Goal: Task Accomplishment & Management: Manage account settings

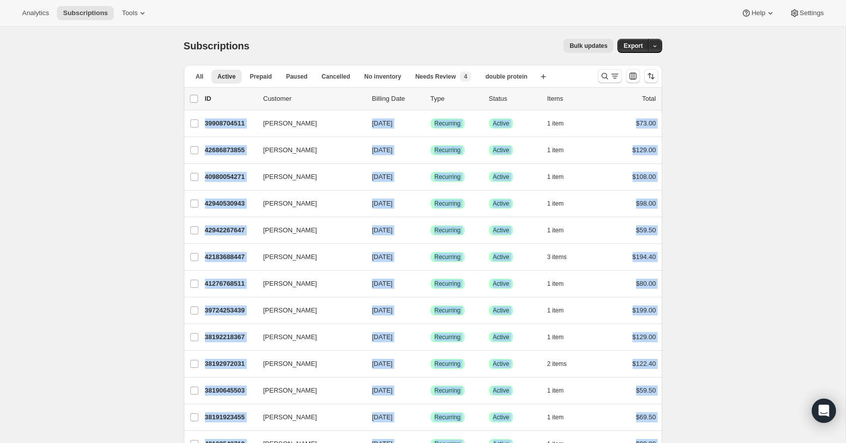
drag, startPoint x: 671, startPoint y: 377, endPoint x: 180, endPoint y: 114, distance: 557.1
copy ul "Michelle Prochnow 39908704511 Michelle Prochnow 08/29/2025 Success Recurring Su…"
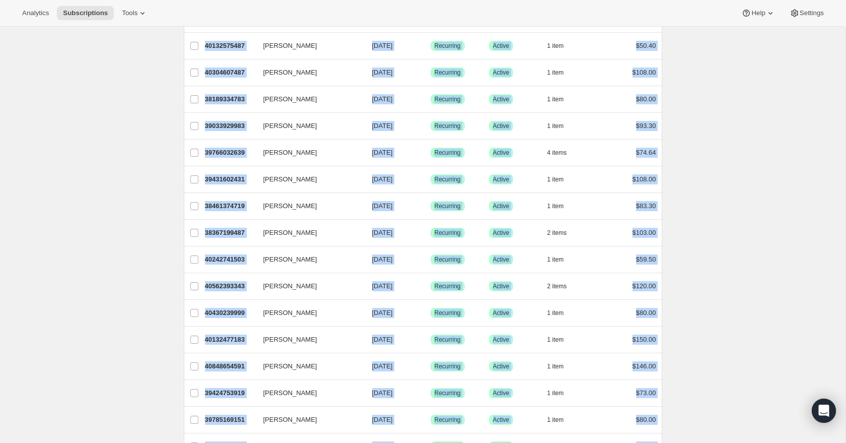
scroll to position [1058, 0]
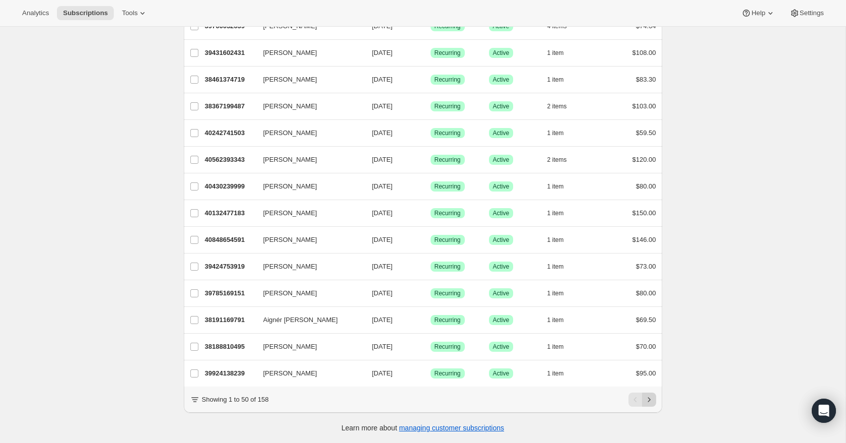
click at [653, 403] on icon "Next" at bounding box center [649, 399] width 10 height 10
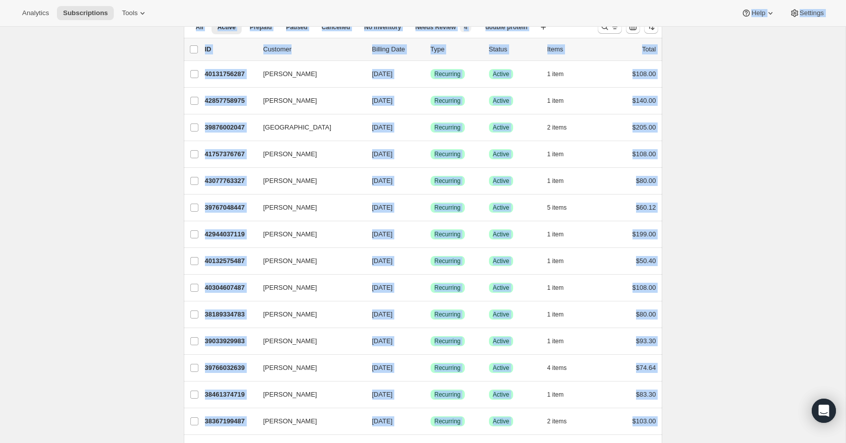
scroll to position [0, 0]
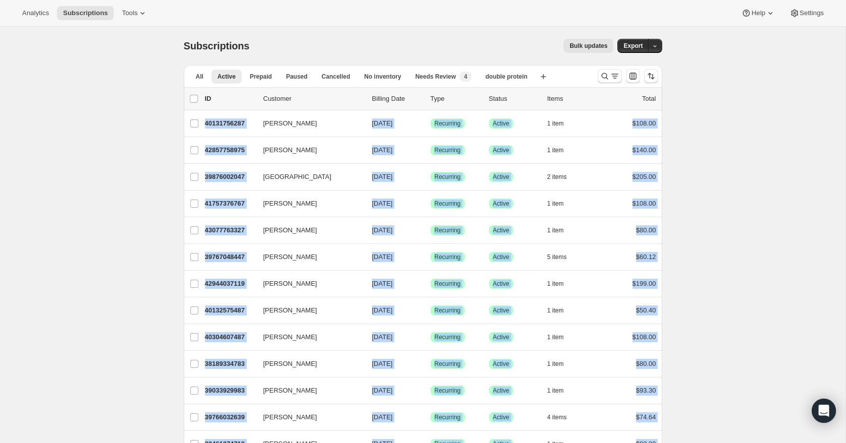
drag, startPoint x: 666, startPoint y: 375, endPoint x: 170, endPoint y: 124, distance: 556.3
copy ul "Matthew Jeffers 40131756287 Matthew Jeffers 08/29/2025 Success Recurring Succes…"
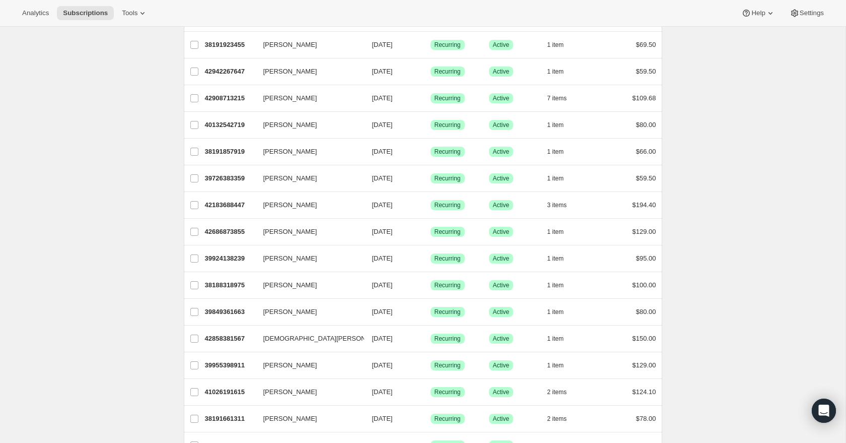
scroll to position [1058, 0]
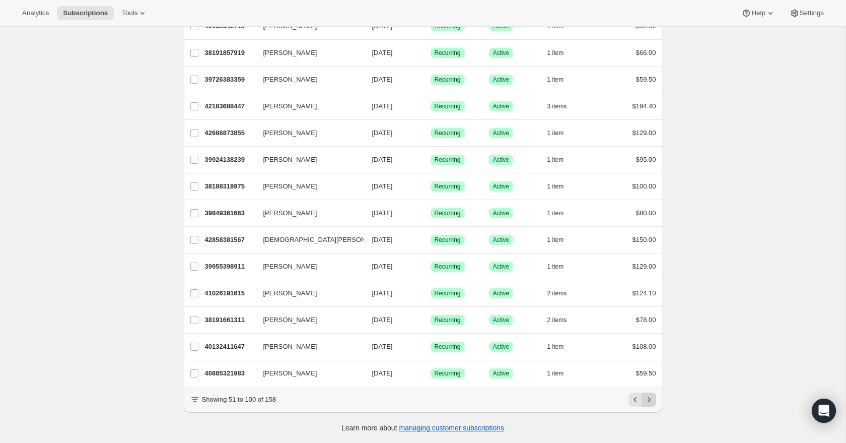
click at [646, 398] on icon "Next" at bounding box center [649, 399] width 10 height 10
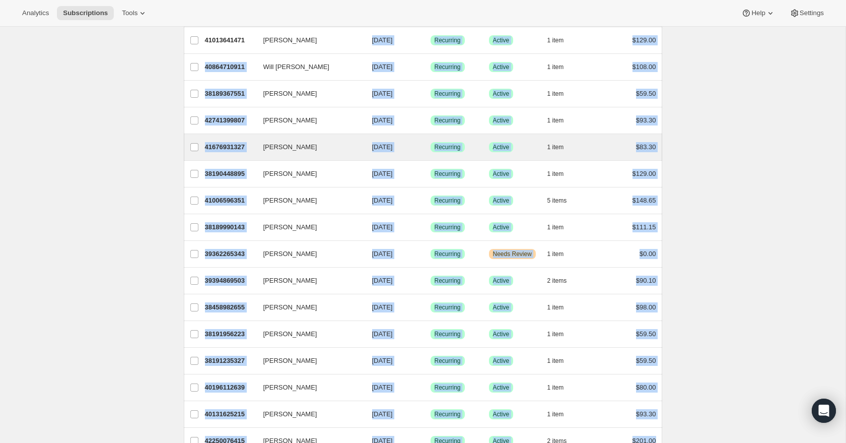
scroll to position [0, 0]
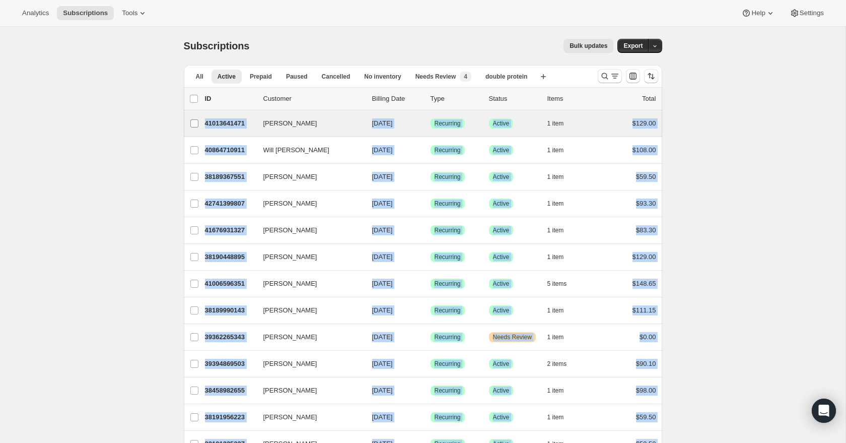
drag, startPoint x: 684, startPoint y: 362, endPoint x: 185, endPoint y: 120, distance: 554.3
copy ul "Terry Malanda 41013641471 Terry Malanda 08/29/2025 Success Recurring Success Ac…"
click at [277, 130] on div "41013641471 Terry Malanda 08/29/2025 Success Recurring Success Active 1 item $1…" at bounding box center [430, 123] width 451 height 14
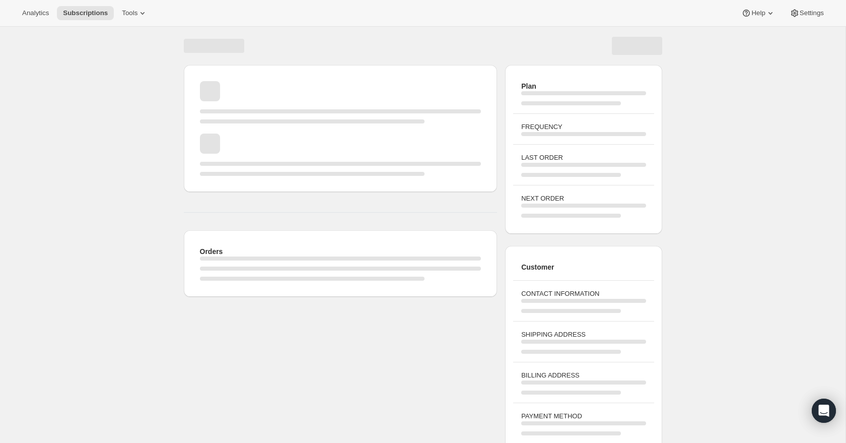
click at [282, 121] on div "Page loading" at bounding box center [312, 121] width 225 height 4
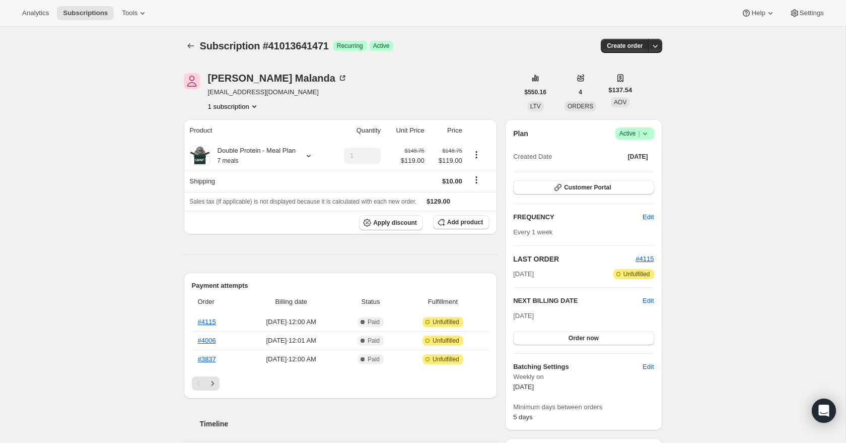
click at [255, 103] on icon "Product actions" at bounding box center [254, 106] width 10 height 10
click at [317, 109] on div "Terry Malanda tmalanda.rph@gmail.com 1 subscription" at bounding box center [351, 92] width 335 height 38
click at [186, 46] on icon "Subscriptions" at bounding box center [191, 46] width 10 height 10
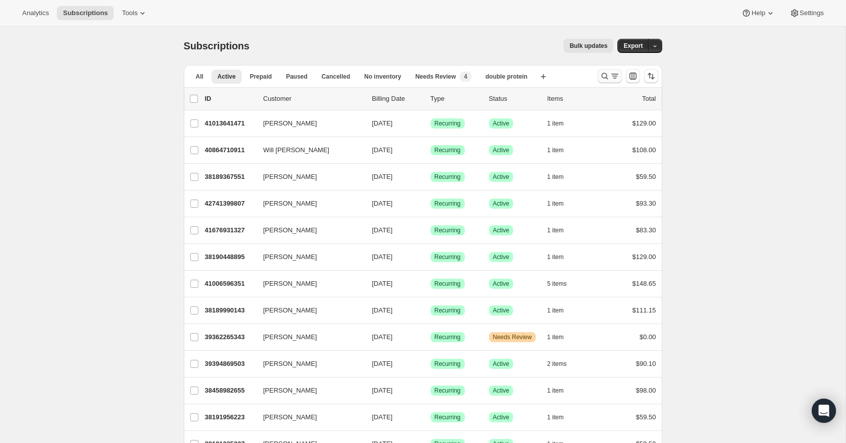
click at [610, 79] on icon "Search and filter results" at bounding box center [615, 76] width 10 height 10
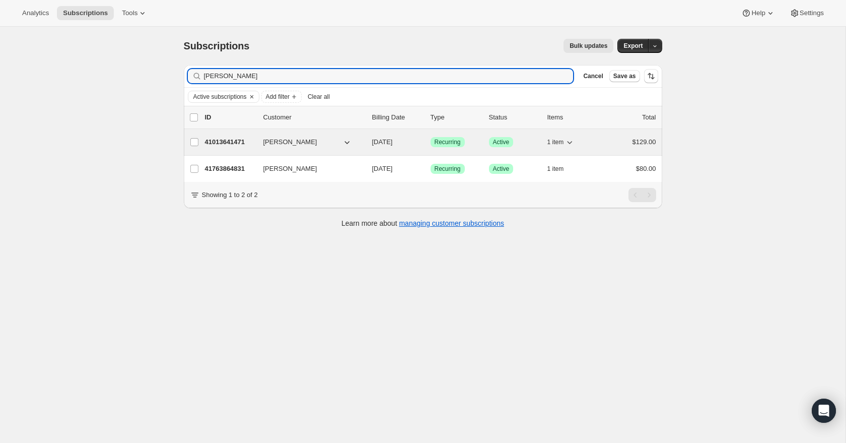
type input "terry"
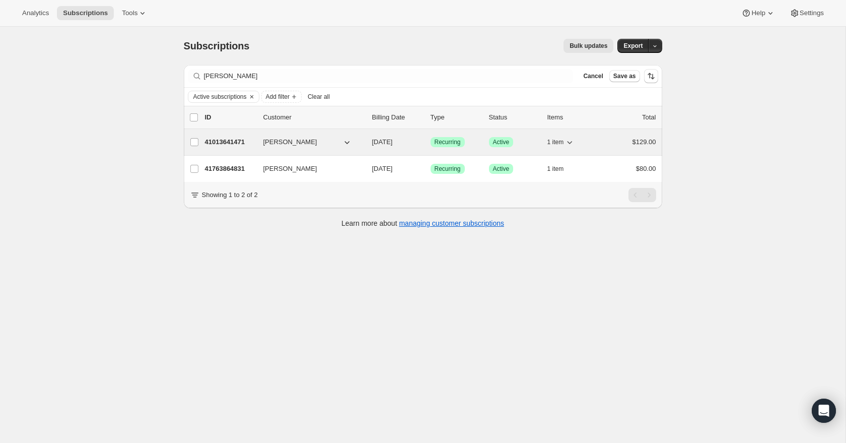
click at [232, 144] on p "41013641471" at bounding box center [230, 142] width 50 height 10
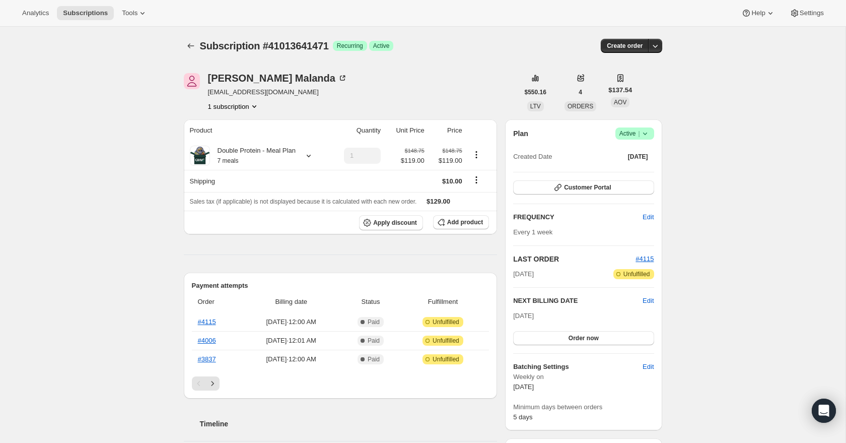
click at [650, 137] on span "Success Active |" at bounding box center [635, 133] width 39 height 12
click at [644, 170] on span "Cancel subscription" at bounding box center [632, 171] width 57 height 8
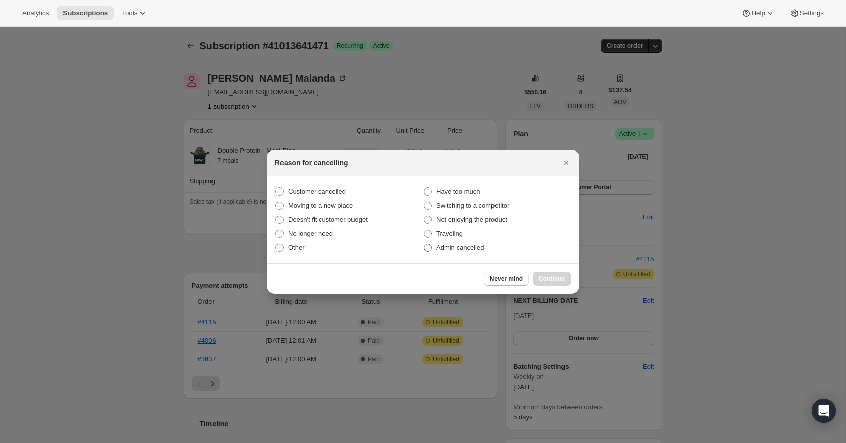
click at [471, 250] on span "Admin cancelled" at bounding box center [460, 248] width 48 height 8
click at [424, 244] on input "Admin cancelled" at bounding box center [424, 244] width 1 height 1
radio input "true"
click at [568, 282] on button "Continue" at bounding box center [552, 279] width 38 height 14
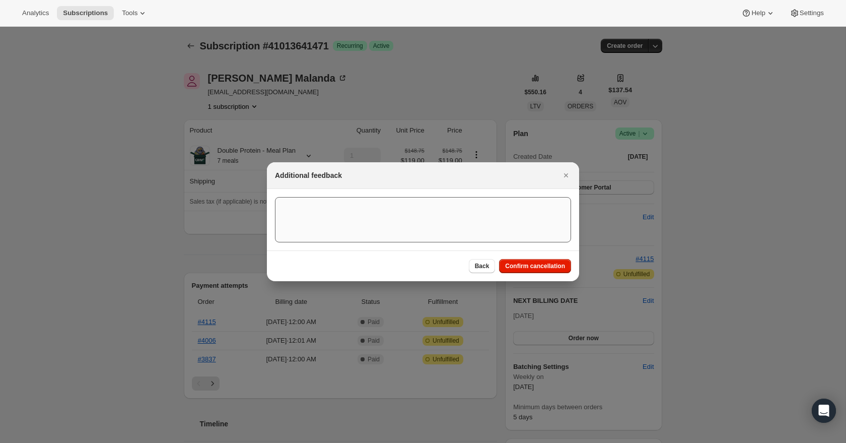
click at [566, 271] on button "Confirm cancellation" at bounding box center [535, 266] width 72 height 14
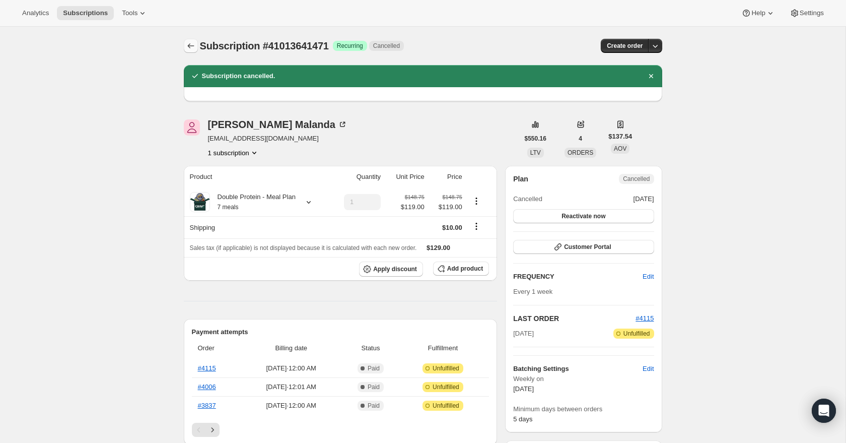
click at [187, 50] on icon "Subscriptions" at bounding box center [191, 46] width 10 height 10
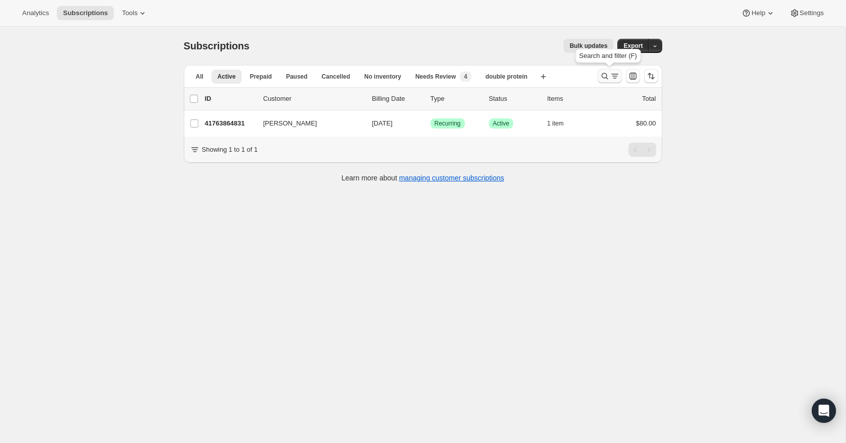
click at [607, 79] on icon "Search and filter results" at bounding box center [605, 76] width 7 height 7
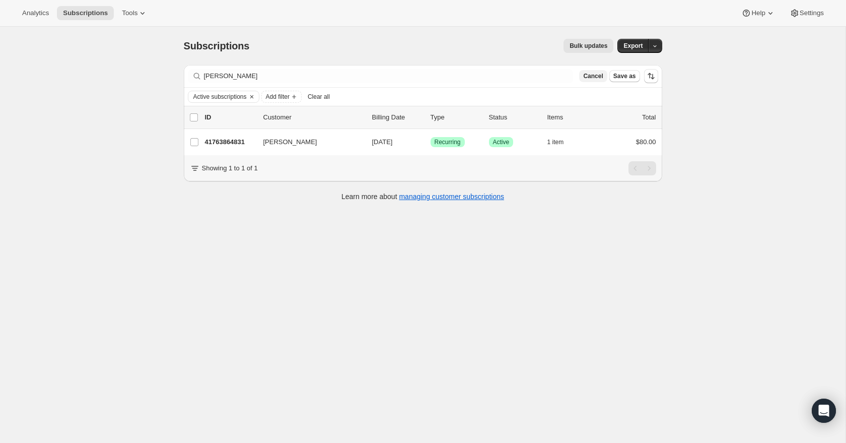
click at [604, 76] on button "Cancel" at bounding box center [593, 76] width 28 height 12
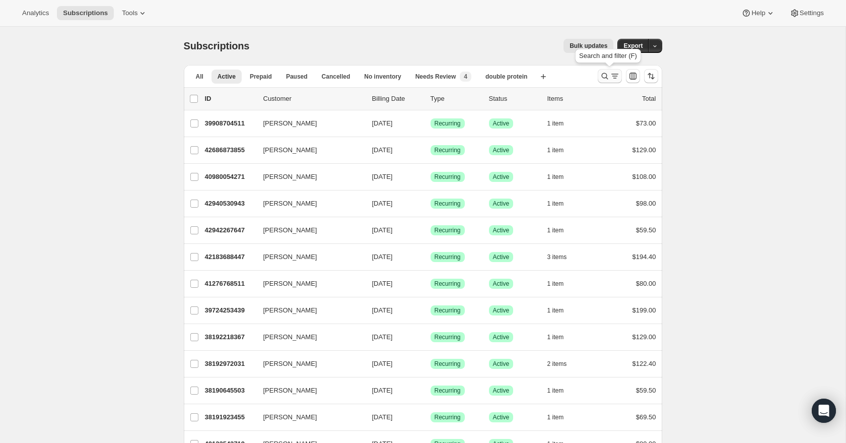
scroll to position [1058, 0]
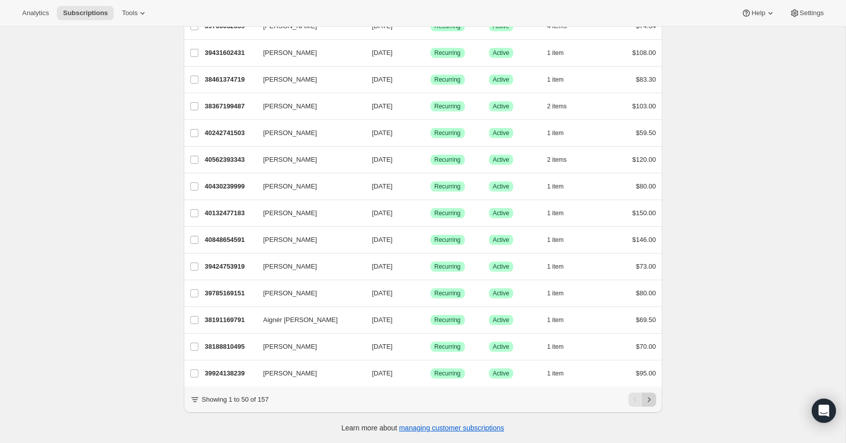
click at [648, 397] on icon "Next" at bounding box center [649, 399] width 10 height 10
click at [654, 400] on button "Next" at bounding box center [649, 399] width 14 height 14
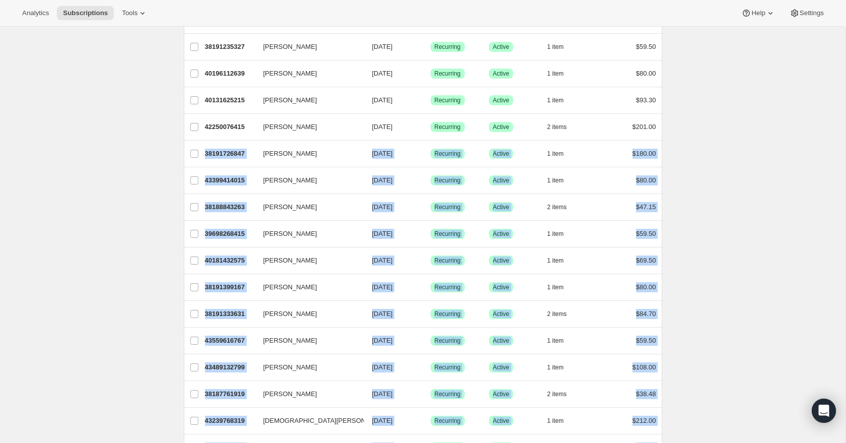
scroll to position [372, 0]
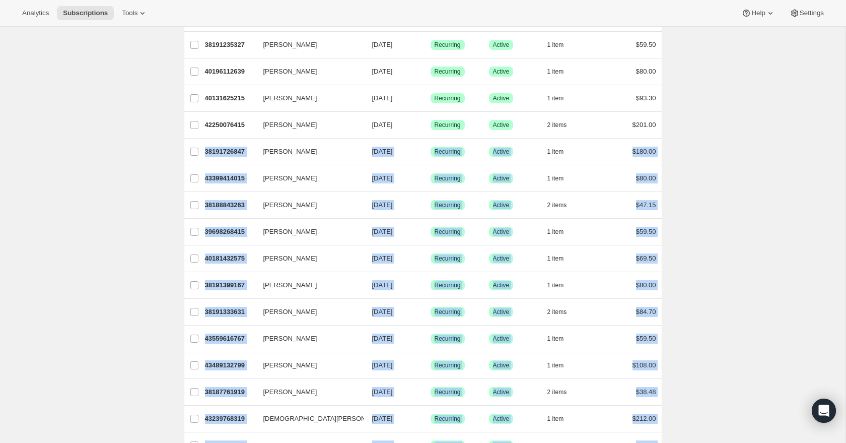
drag, startPoint x: 676, startPoint y: 268, endPoint x: 162, endPoint y: 151, distance: 527.4
click at [163, 151] on div "Subscriptions. This page is ready Subscriptions Bulk updates More actions Bulk …" at bounding box center [423, 391] width 846 height 1475
copy ul "Allison Barber 38191726847 Allison Barber 09/05/2025 Success Recurring Success …"
